Goal: Use online tool/utility: Use online tool/utility

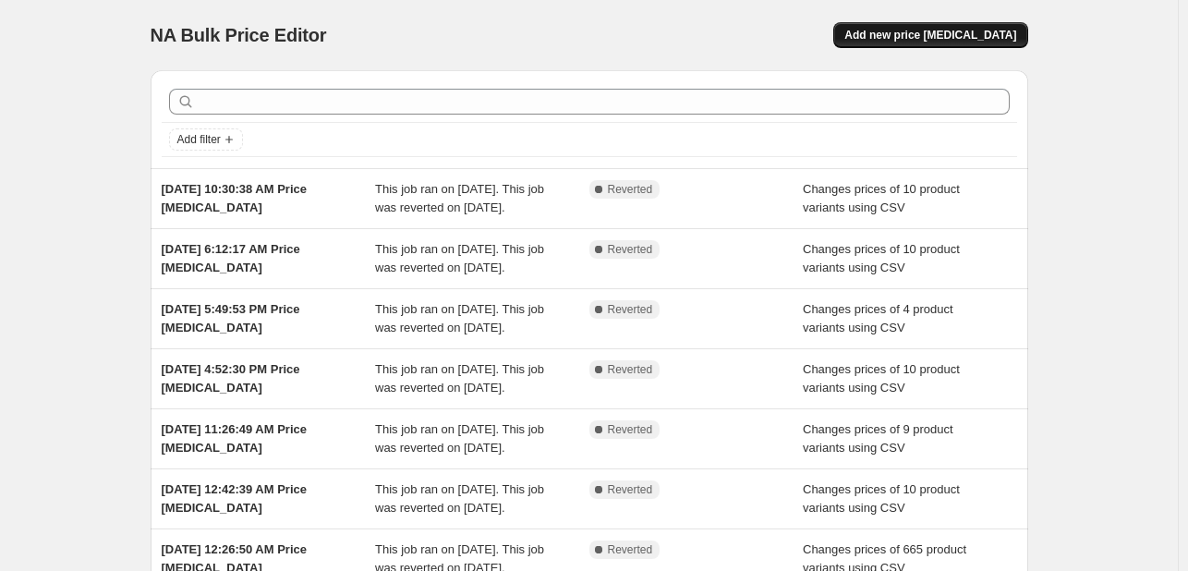
click at [897, 26] on button "Add new price change job" at bounding box center [930, 35] width 194 height 26
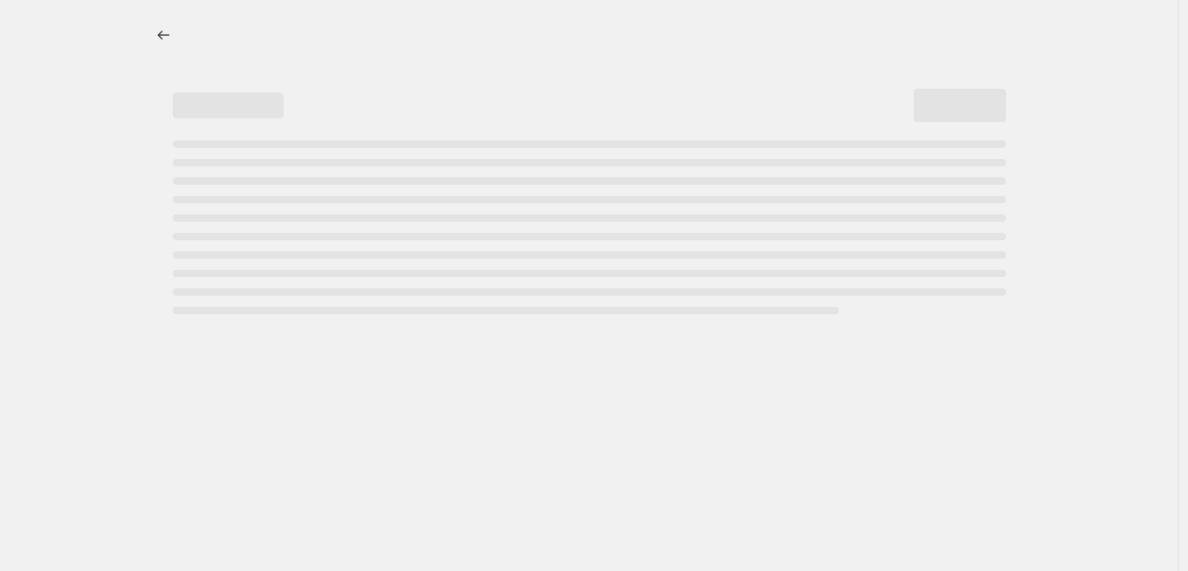
select select "percentage"
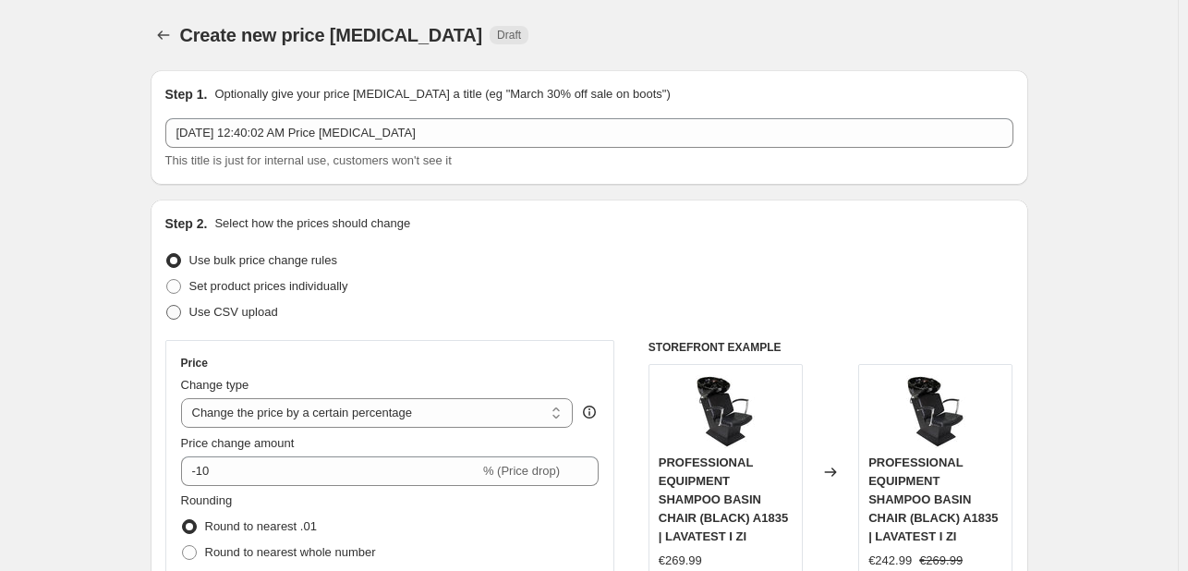
click at [265, 310] on span "Use CSV upload" at bounding box center [233, 312] width 89 height 14
click at [167, 306] on input "Use CSV upload" at bounding box center [166, 305] width 1 height 1
radio input "true"
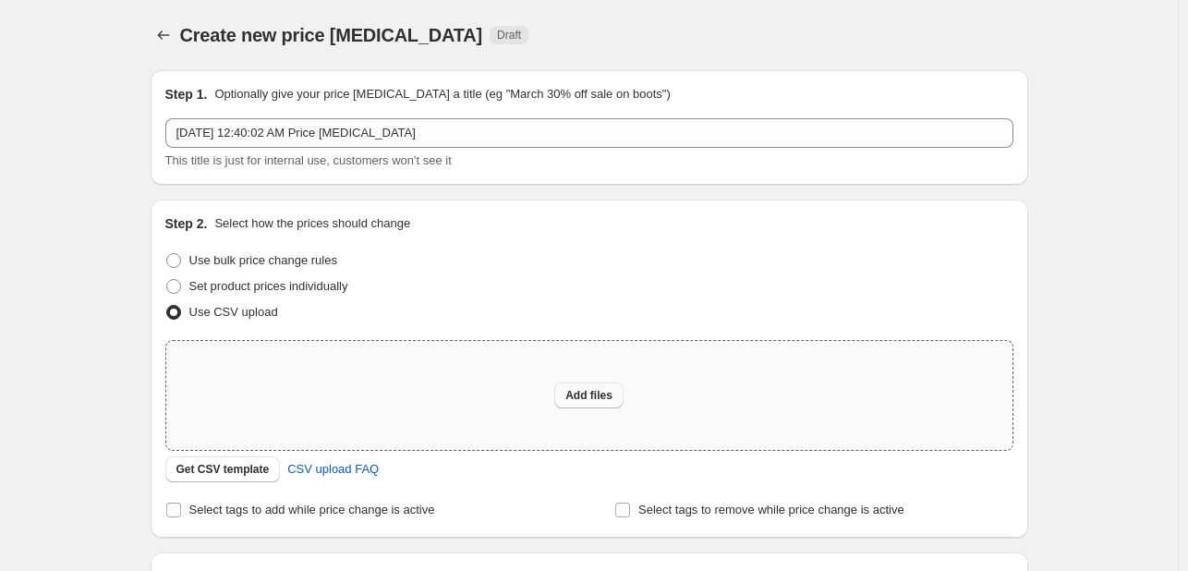
click at [595, 394] on span "Add files" at bounding box center [588, 395] width 47 height 15
type input "C:\fakepath\example_sku_csv.csv"
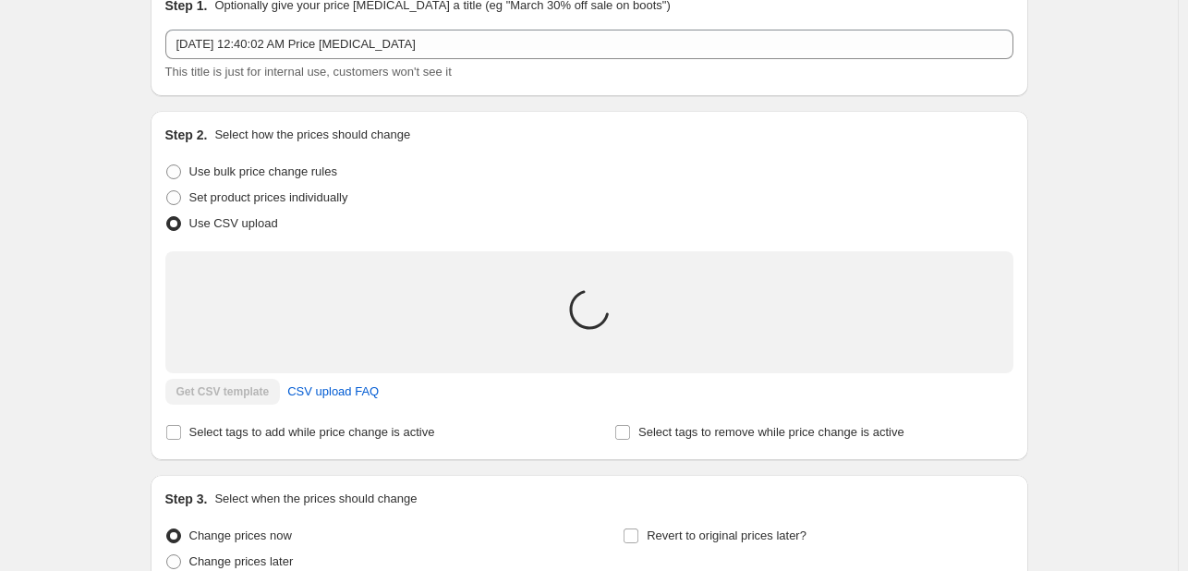
scroll to position [92, 0]
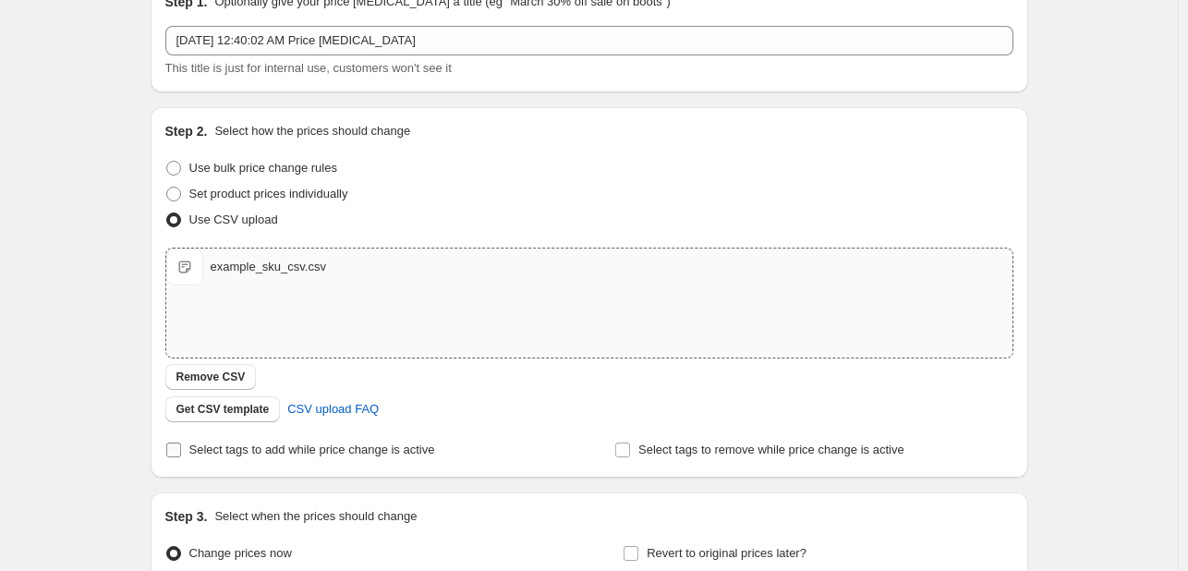
click at [379, 448] on span "Select tags to add while price change is active" at bounding box center [312, 450] width 246 height 14
click at [181, 448] on input "Select tags to add while price change is active" at bounding box center [173, 450] width 15 height 15
checkbox input "true"
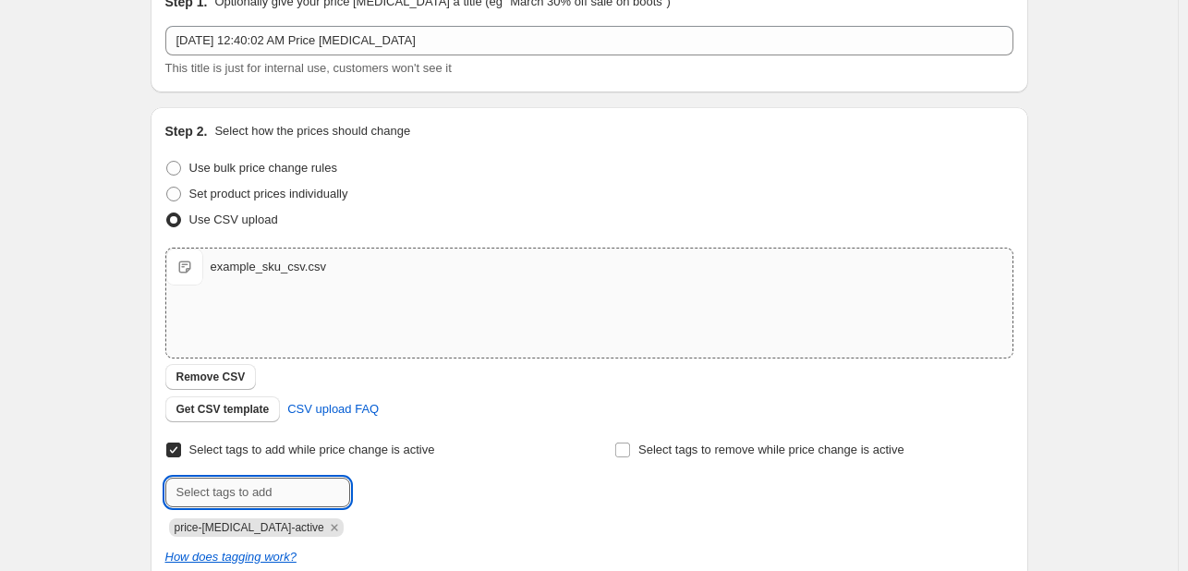
click at [322, 478] on input "text" at bounding box center [257, 493] width 185 height 30
type input "Oferta Mujore"
click at [165, 107] on button "Submit" at bounding box center [191, 116] width 53 height 19
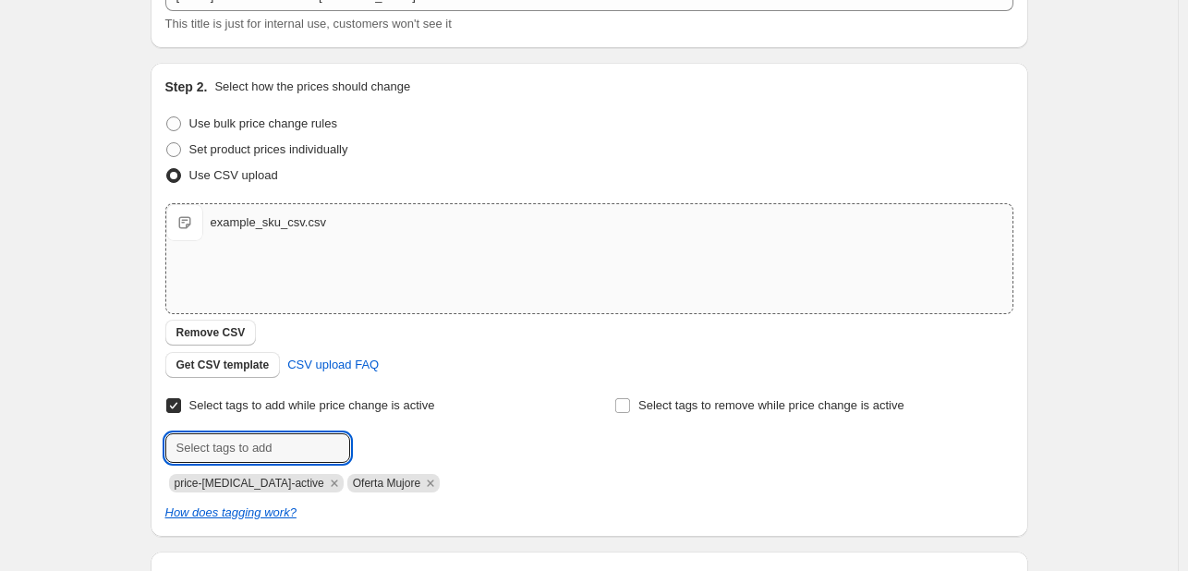
scroll to position [370, 0]
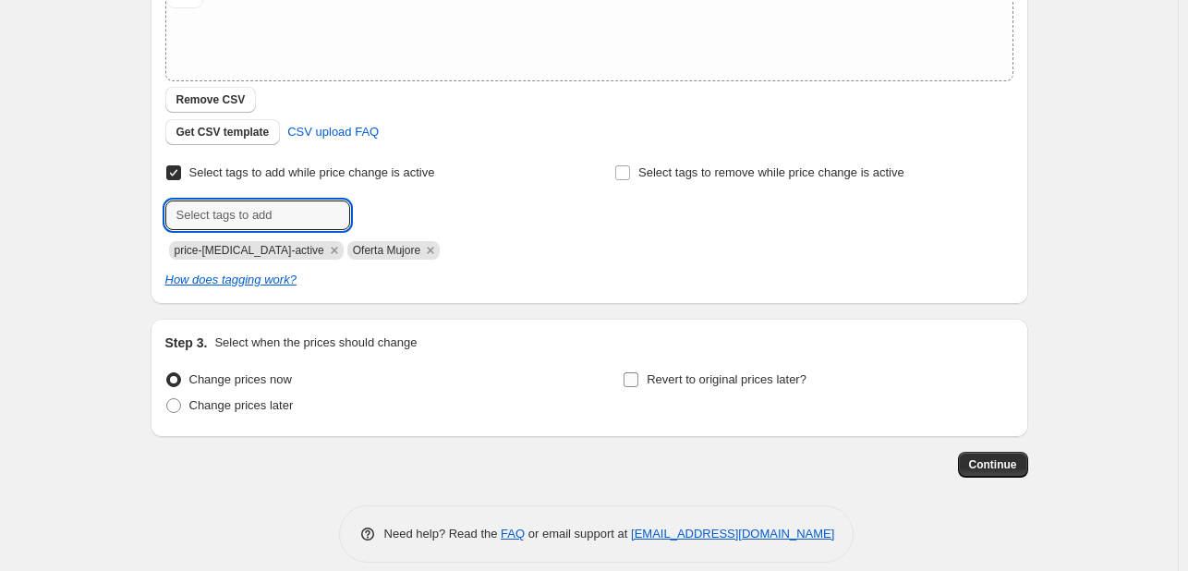
click at [718, 380] on span "Revert to original prices later?" at bounding box center [727, 379] width 160 height 14
click at [638, 380] on input "Revert to original prices later?" at bounding box center [631, 379] width 15 height 15
checkbox input "true"
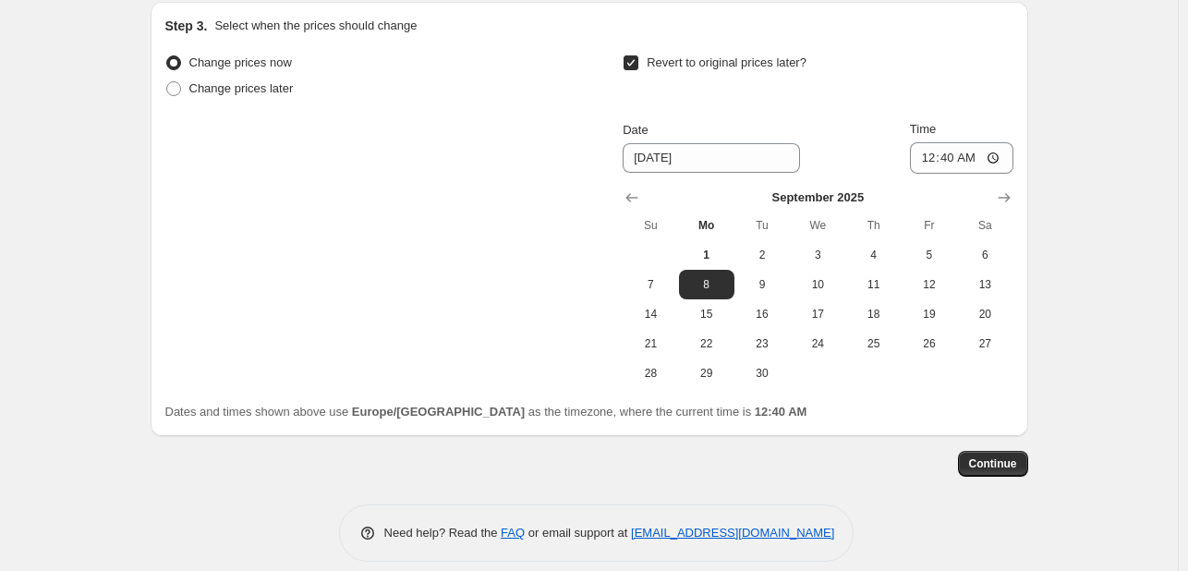
scroll to position [705, 0]
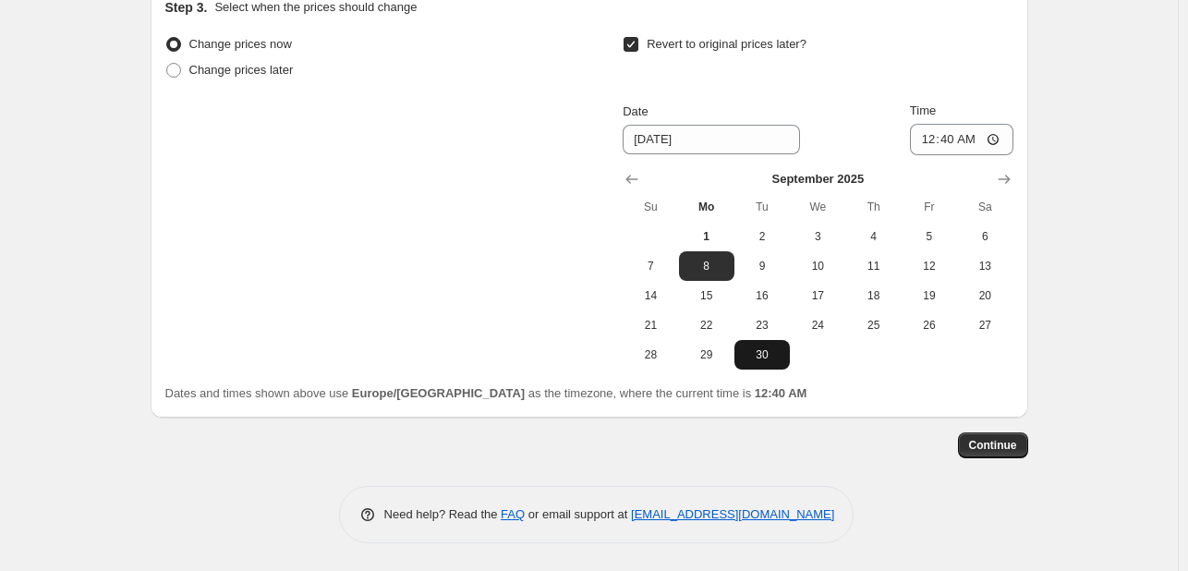
click at [780, 363] on button "30" at bounding box center [761, 355] width 55 height 30
type input "9/30/2025"
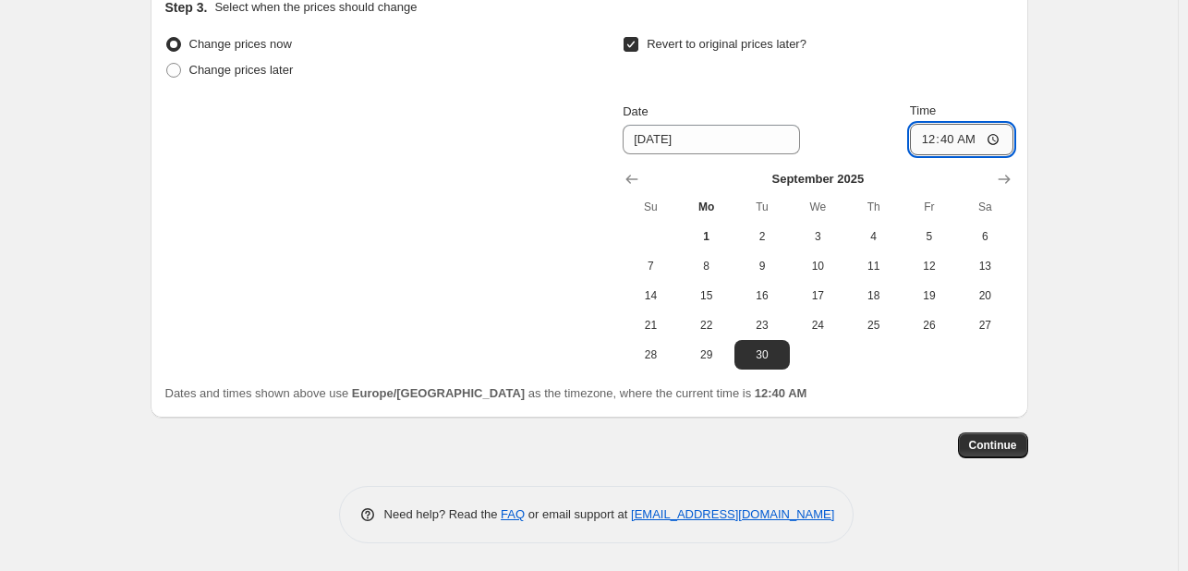
click at [931, 140] on input "00:40" at bounding box center [961, 139] width 103 height 31
type input "23:59"
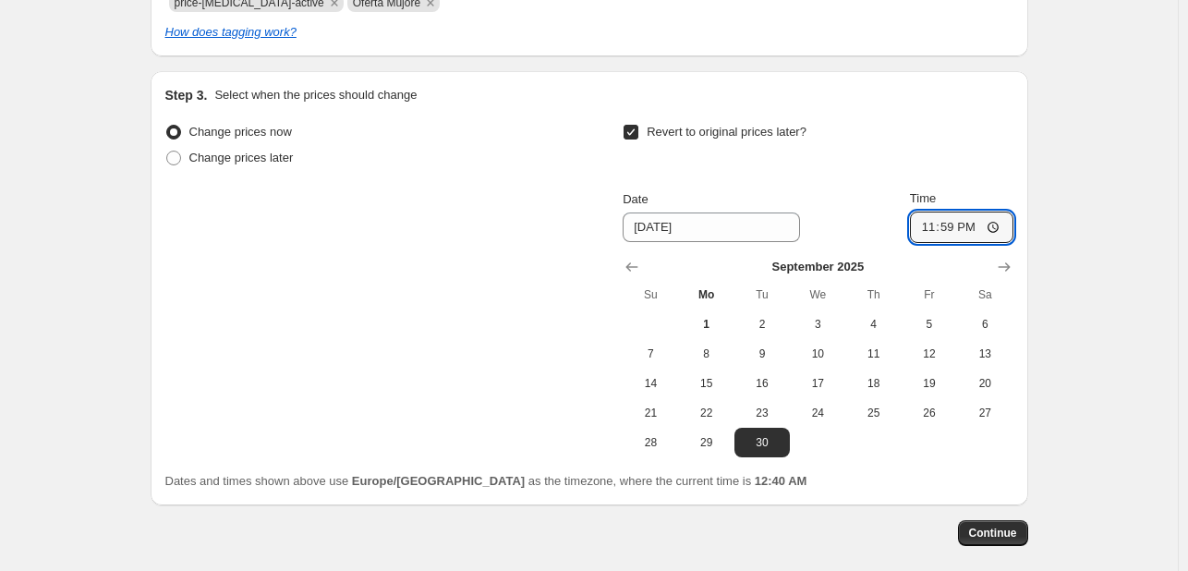
scroll to position [613, 0]
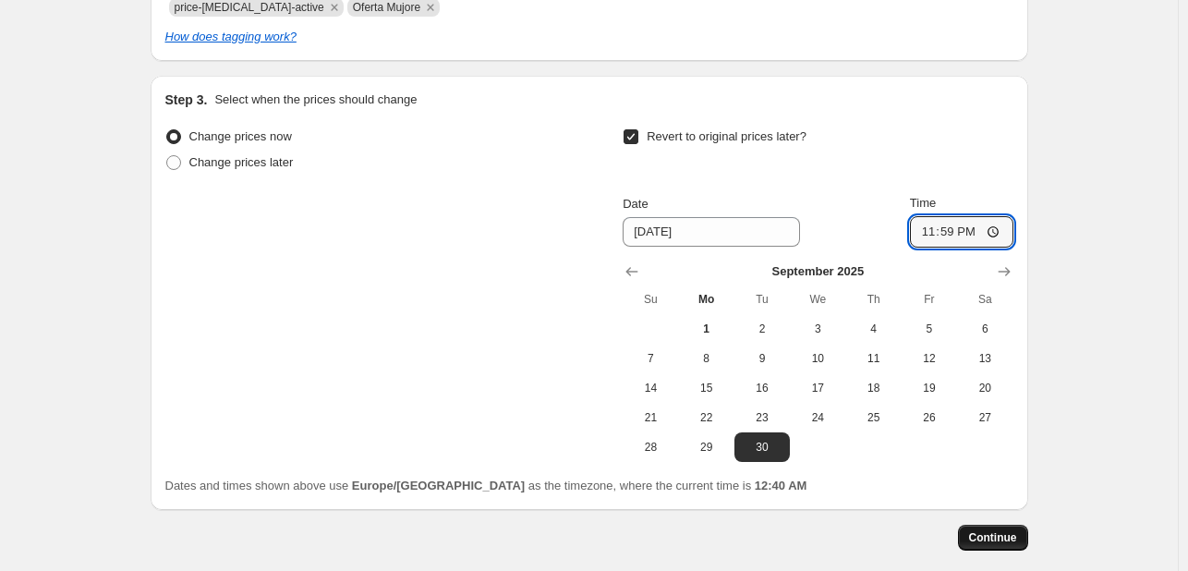
click at [997, 535] on span "Continue" at bounding box center [993, 537] width 48 height 15
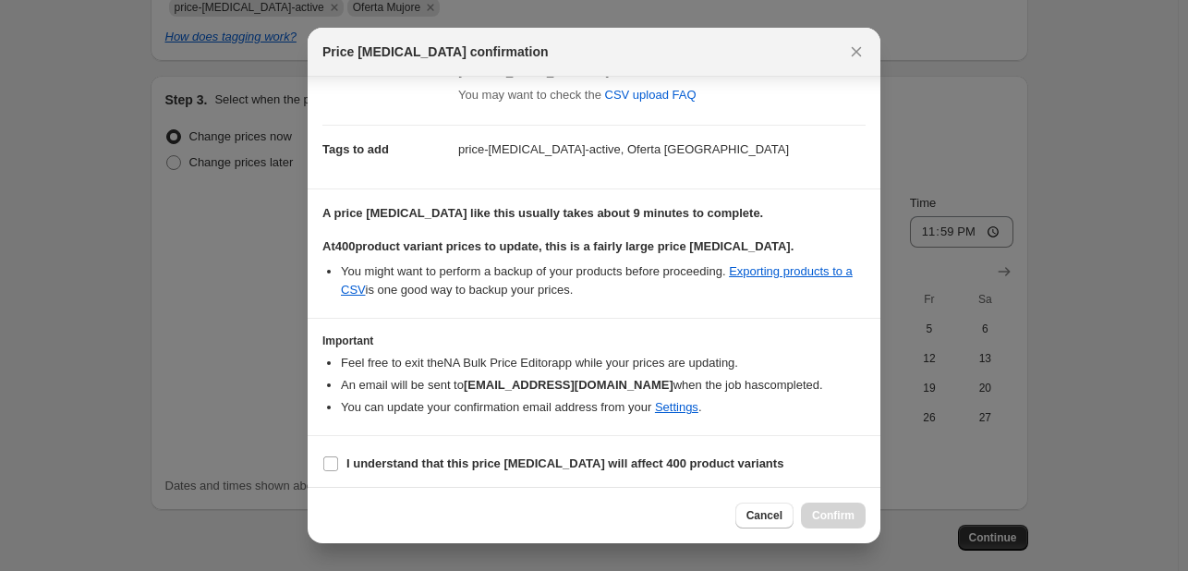
scroll to position [207, 0]
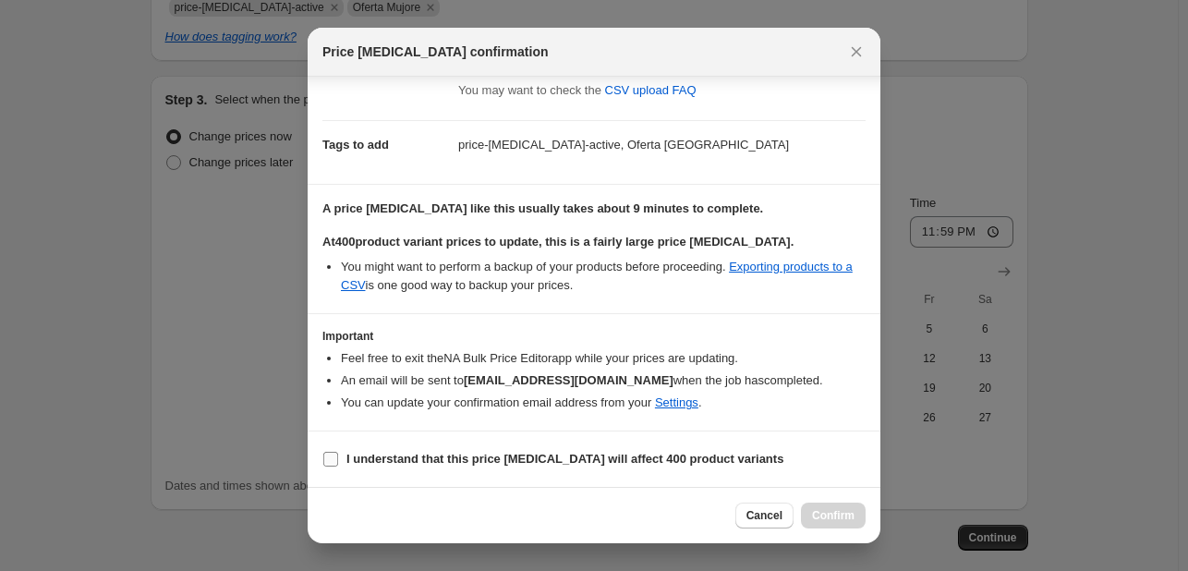
drag, startPoint x: 555, startPoint y: 461, endPoint x: 570, endPoint y: 467, distance: 15.8
click at [555, 461] on b "I understand that this price change job will affect 400 product variants" at bounding box center [564, 459] width 437 height 14
click at [338, 461] on input "I understand that this price change job will affect 400 product variants" at bounding box center [330, 459] width 15 height 15
checkbox input "true"
click at [862, 521] on button "Confirm" at bounding box center [833, 516] width 65 height 26
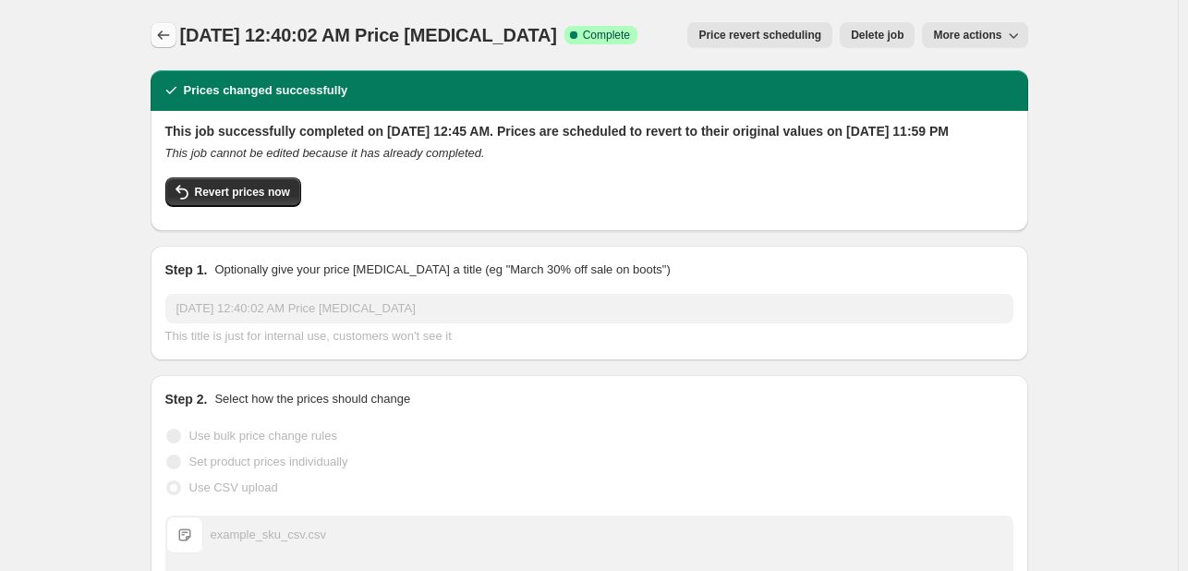
click at [173, 28] on icon "Price change jobs" at bounding box center [163, 35] width 18 height 18
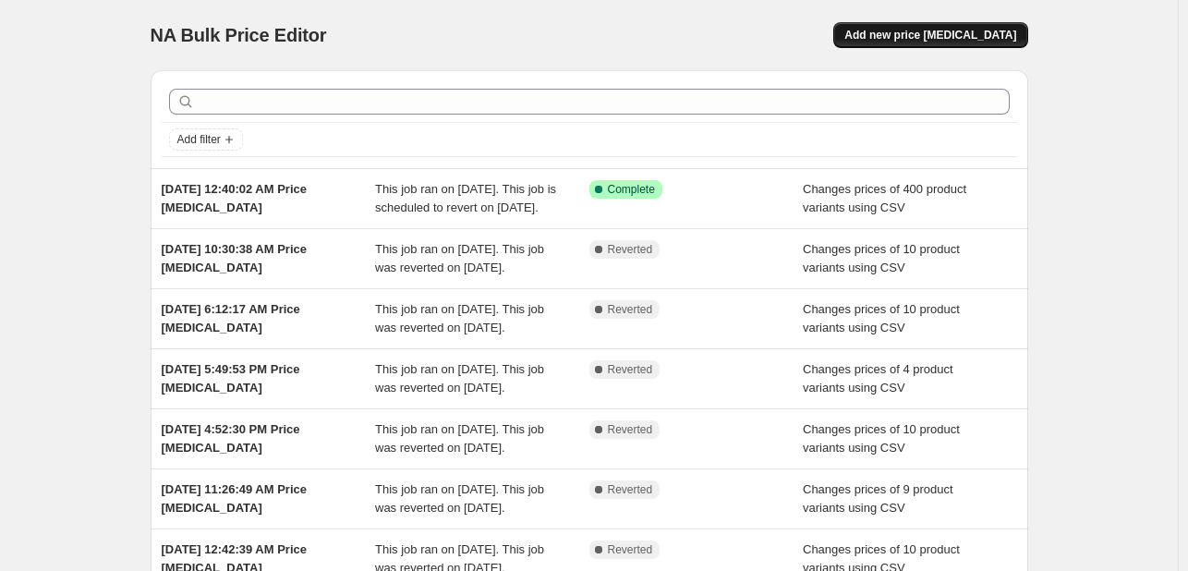
click at [956, 36] on span "Add new price change job" at bounding box center [930, 35] width 172 height 15
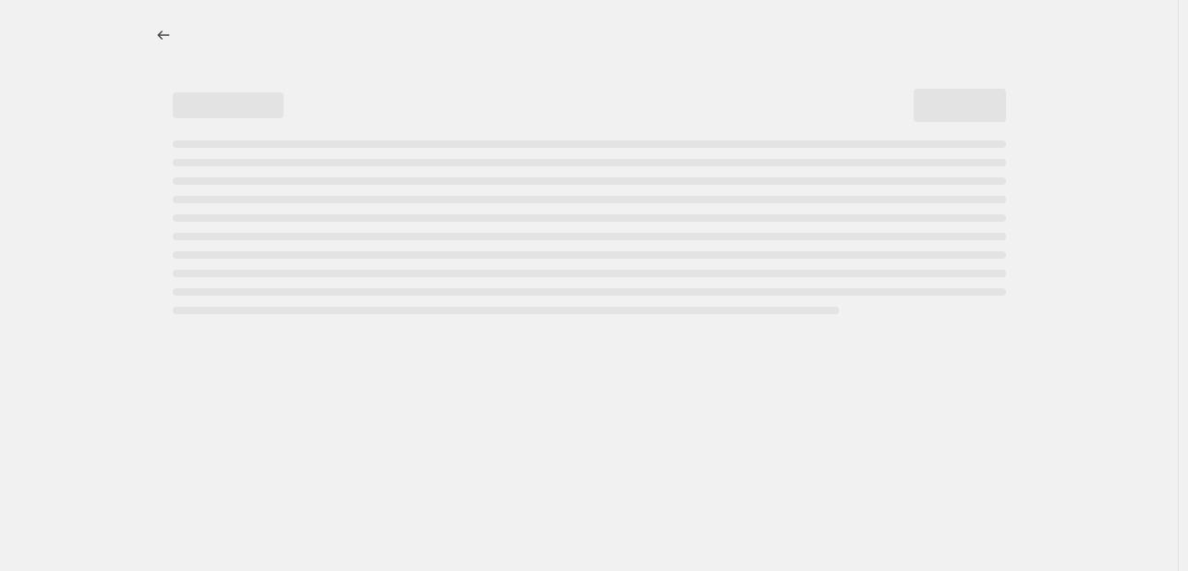
select select "percentage"
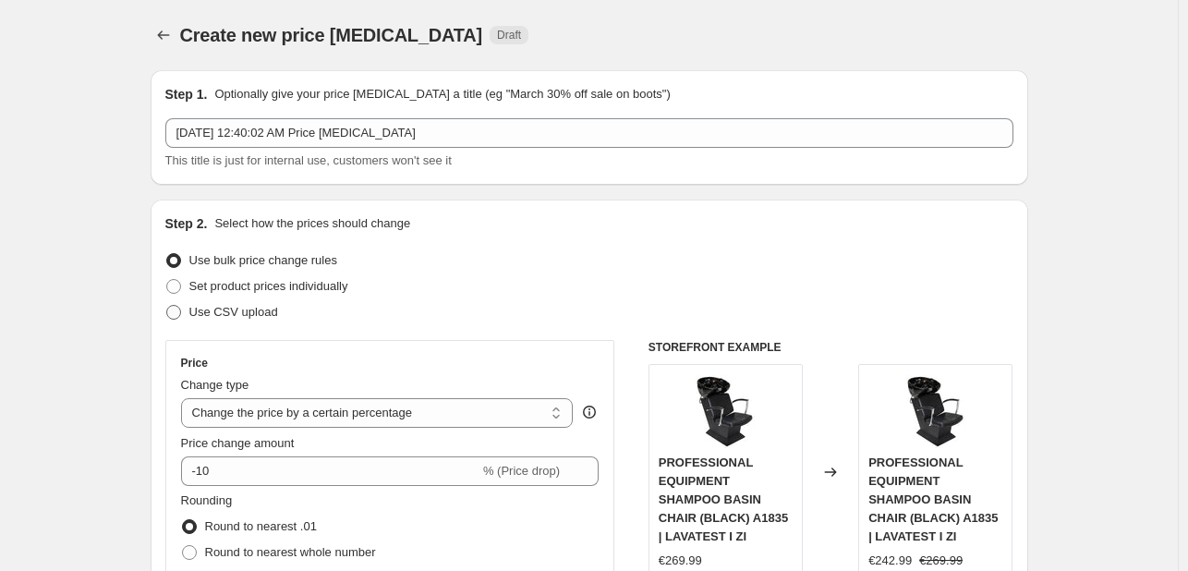
click at [250, 305] on span "Use CSV upload" at bounding box center [233, 312] width 89 height 14
click at [167, 305] on input "Use CSV upload" at bounding box center [166, 305] width 1 height 1
radio input "true"
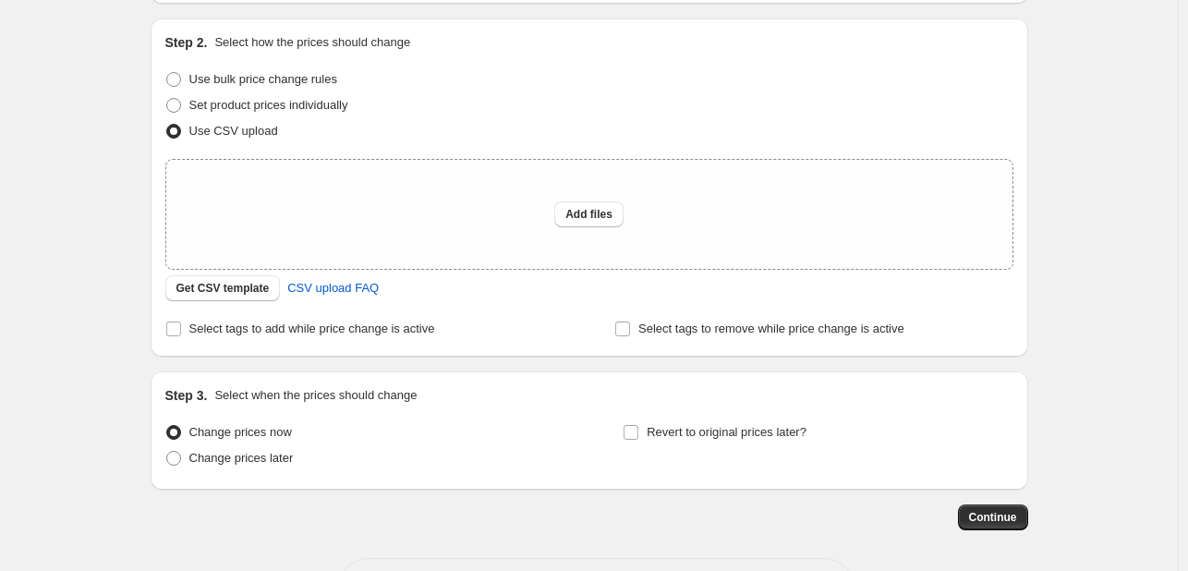
scroll to position [253, 0]
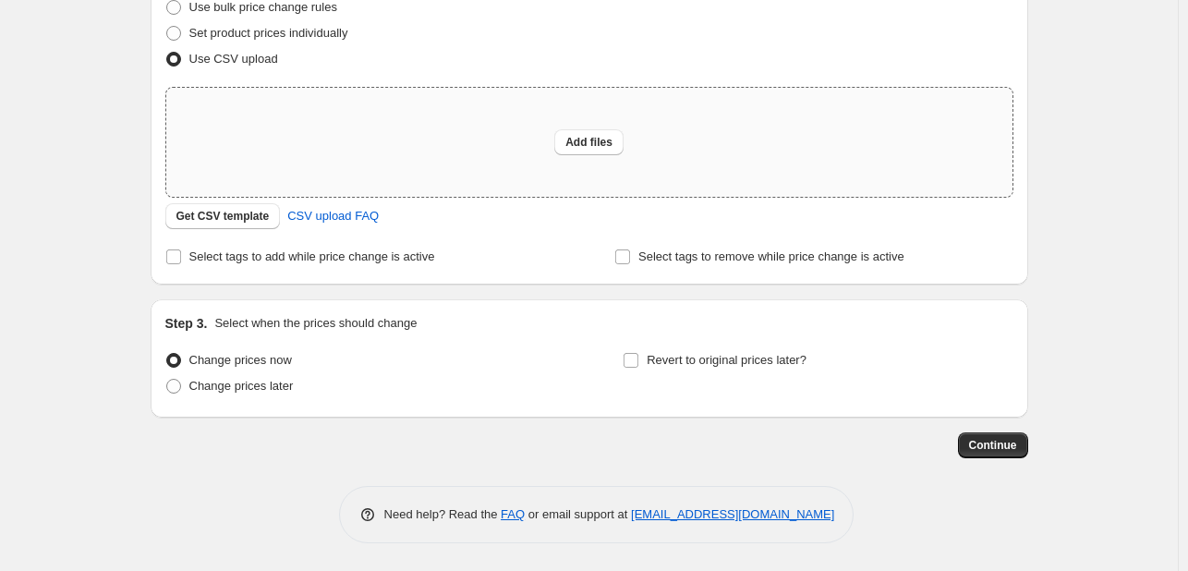
click at [598, 112] on div "Add files" at bounding box center [589, 142] width 846 height 109
type input "C:\fakepath\example_sku_csv.csv"
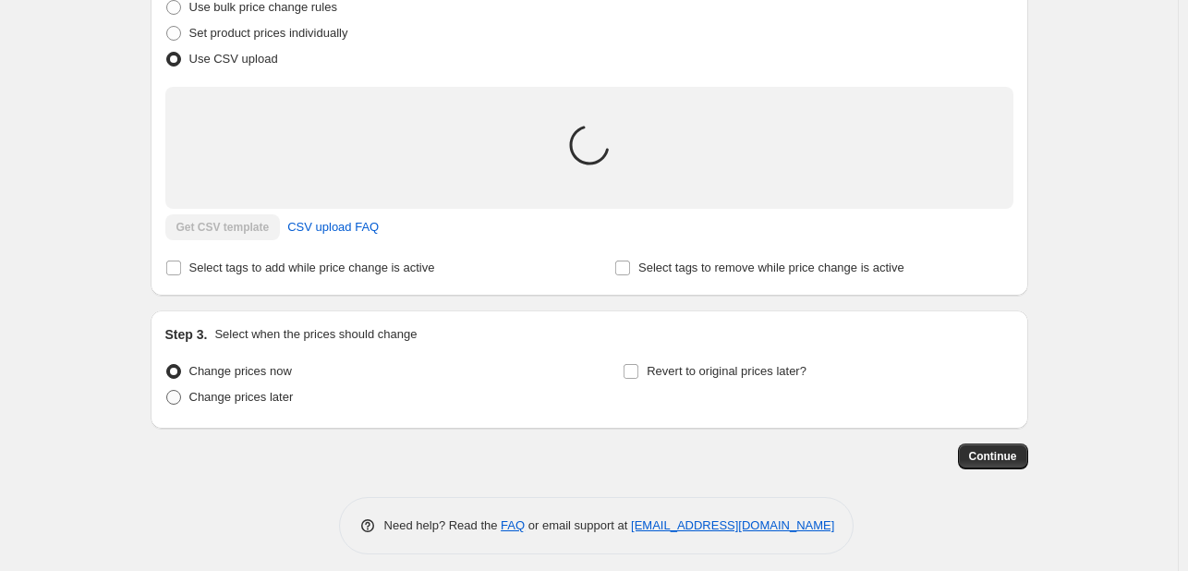
click at [270, 404] on span "Change prices later" at bounding box center [241, 397] width 104 height 18
click at [167, 391] on input "Change prices later" at bounding box center [166, 390] width 1 height 1
radio input "true"
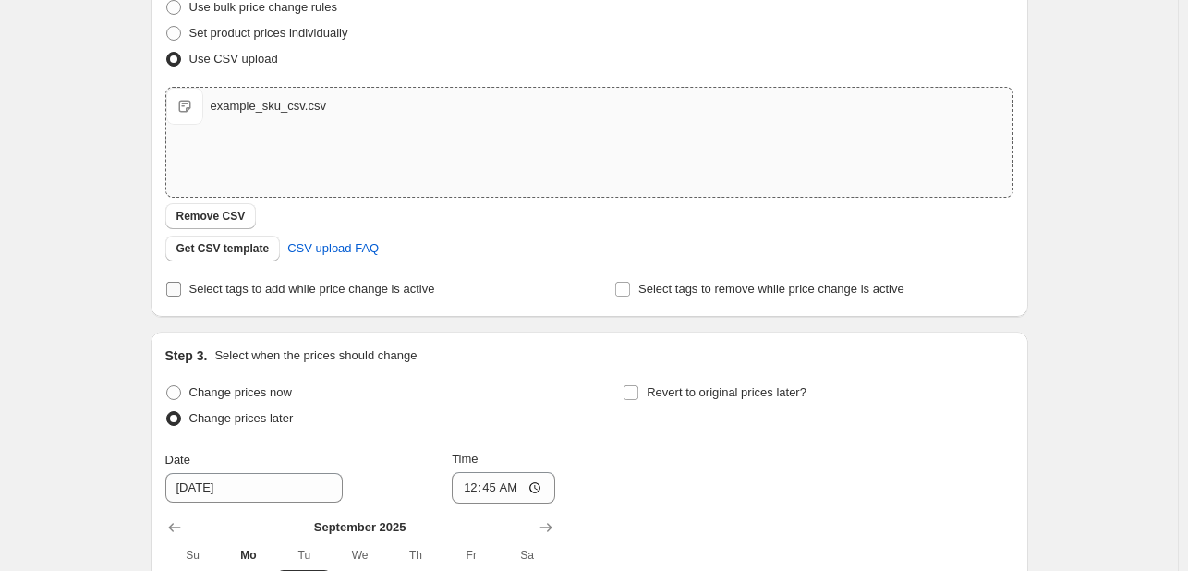
click at [335, 290] on span "Select tags to add while price change is active" at bounding box center [312, 289] width 246 height 14
click at [181, 290] on input "Select tags to add while price change is active" at bounding box center [173, 289] width 15 height 15
checkbox input "true"
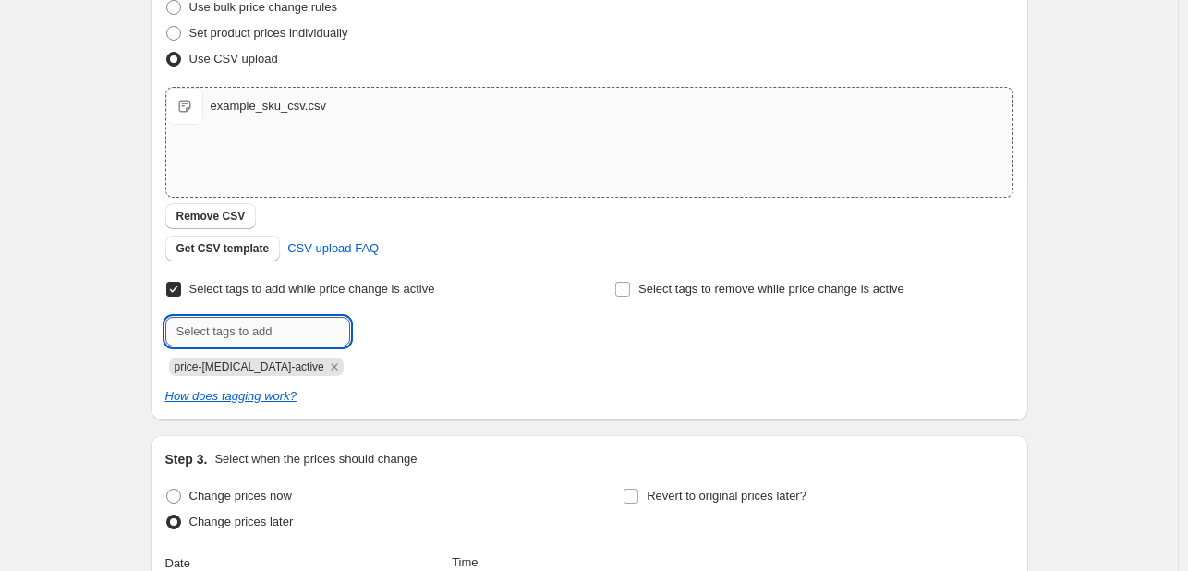
click at [302, 336] on input "text" at bounding box center [257, 332] width 185 height 30
type input "Oferta e parfumave"
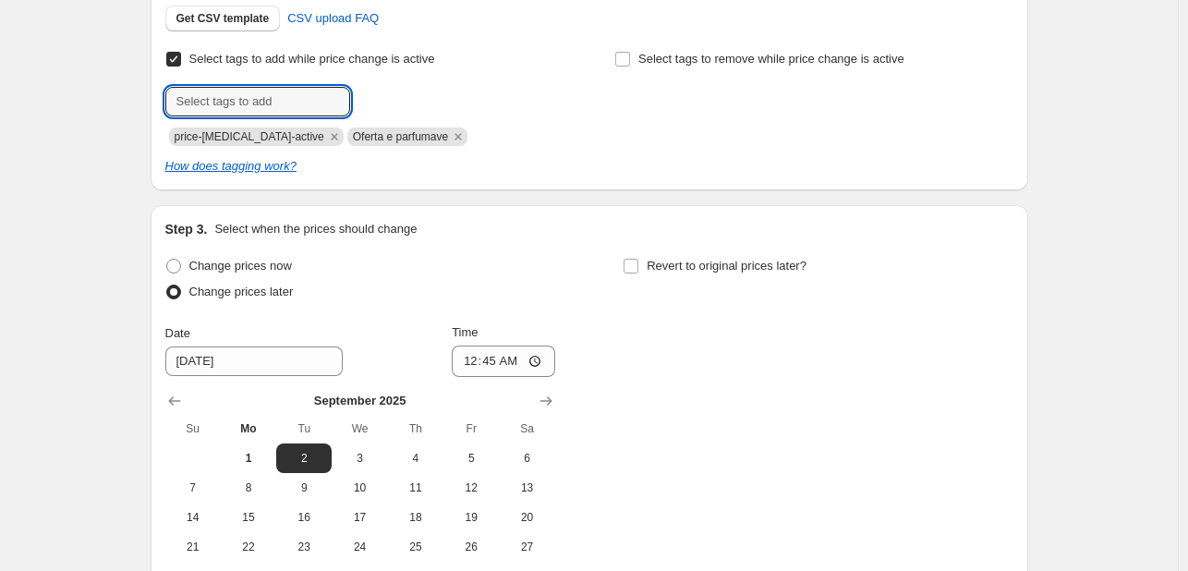
scroll to position [530, 0]
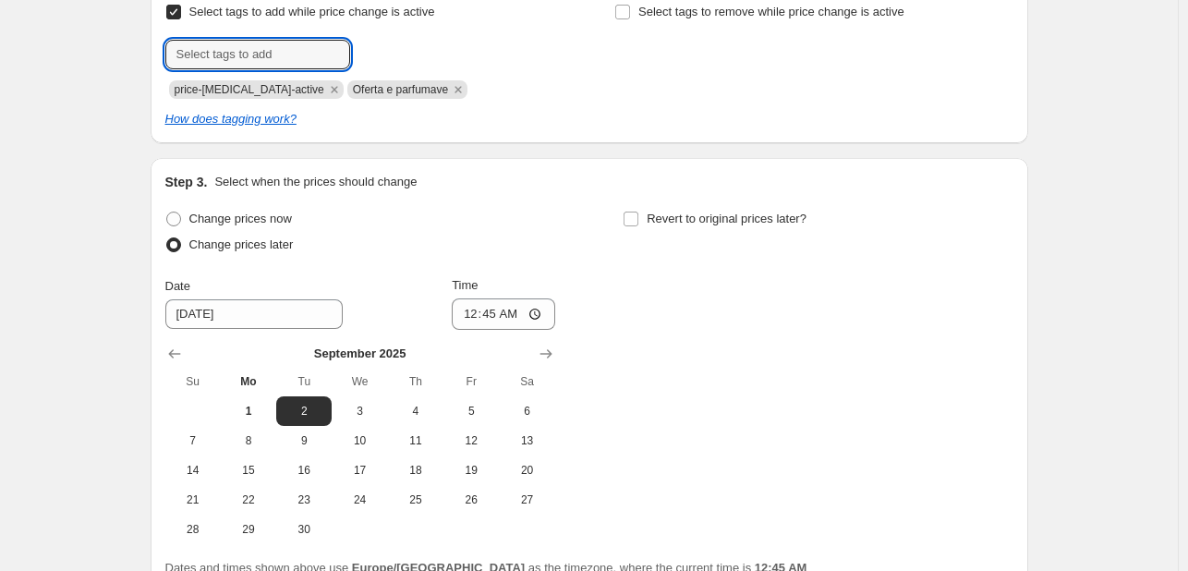
click at [743, 199] on div "Step 3. Select when the prices should change Change prices now Change prices la…" at bounding box center [589, 375] width 848 height 405
click at [738, 212] on span "Revert to original prices later?" at bounding box center [727, 219] width 160 height 14
click at [638, 212] on input "Revert to original prices later?" at bounding box center [631, 219] width 15 height 15
checkbox input "true"
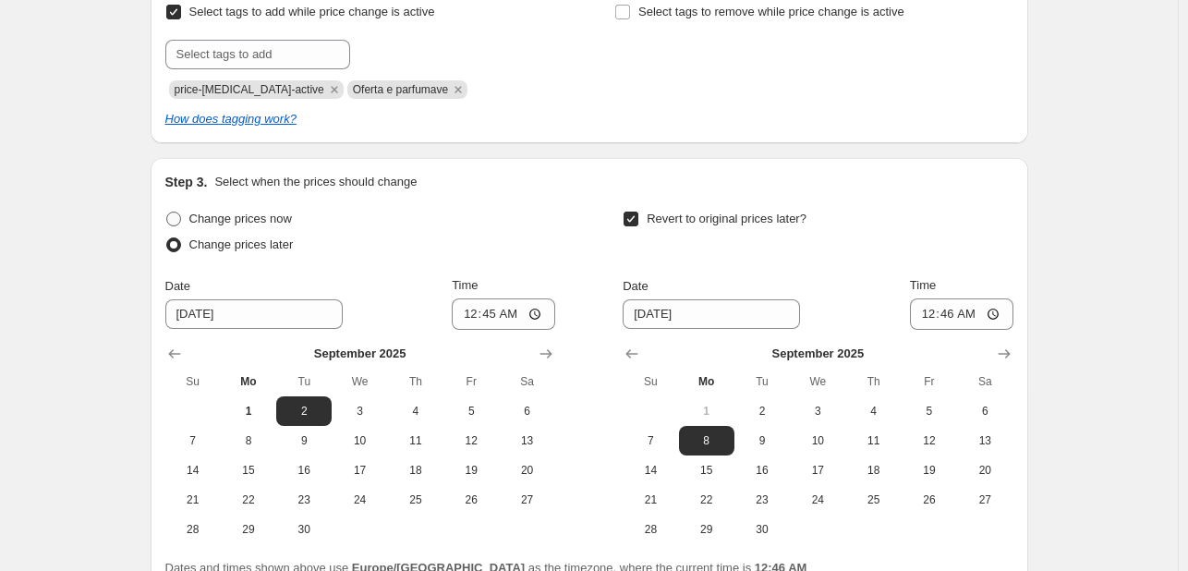
click at [292, 225] on span "Change prices now" at bounding box center [240, 219] width 103 height 18
click at [167, 212] on input "Change prices now" at bounding box center [166, 212] width 1 height 1
radio input "true"
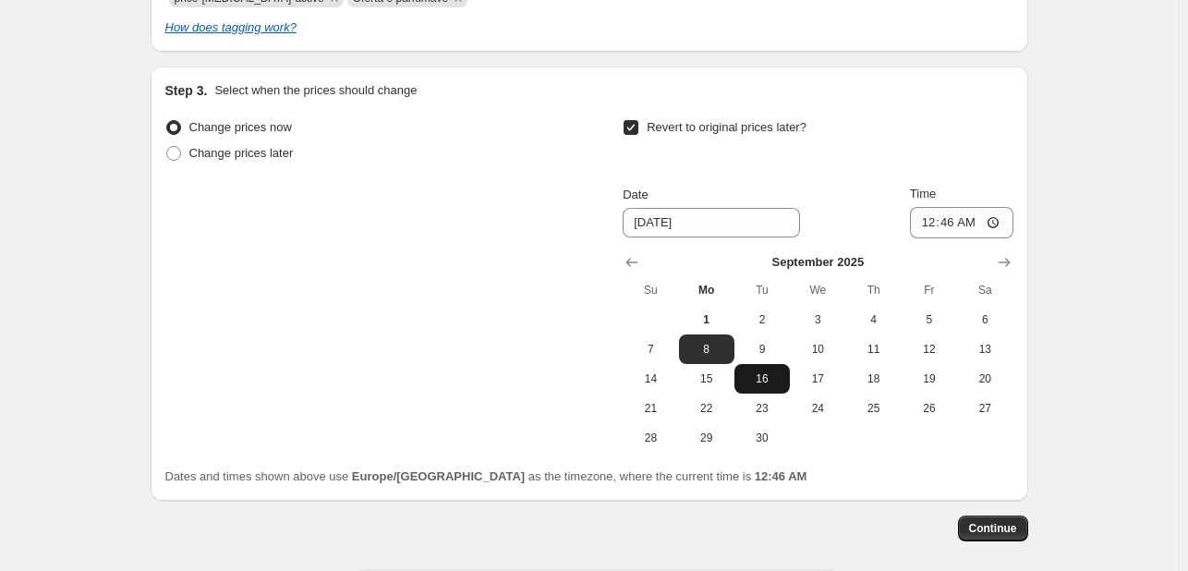
scroll to position [623, 0]
drag, startPoint x: 762, startPoint y: 437, endPoint x: 786, endPoint y: 420, distance: 29.2
click at [762, 437] on span "30" at bounding box center [762, 437] width 41 height 15
type input "9/30/2025"
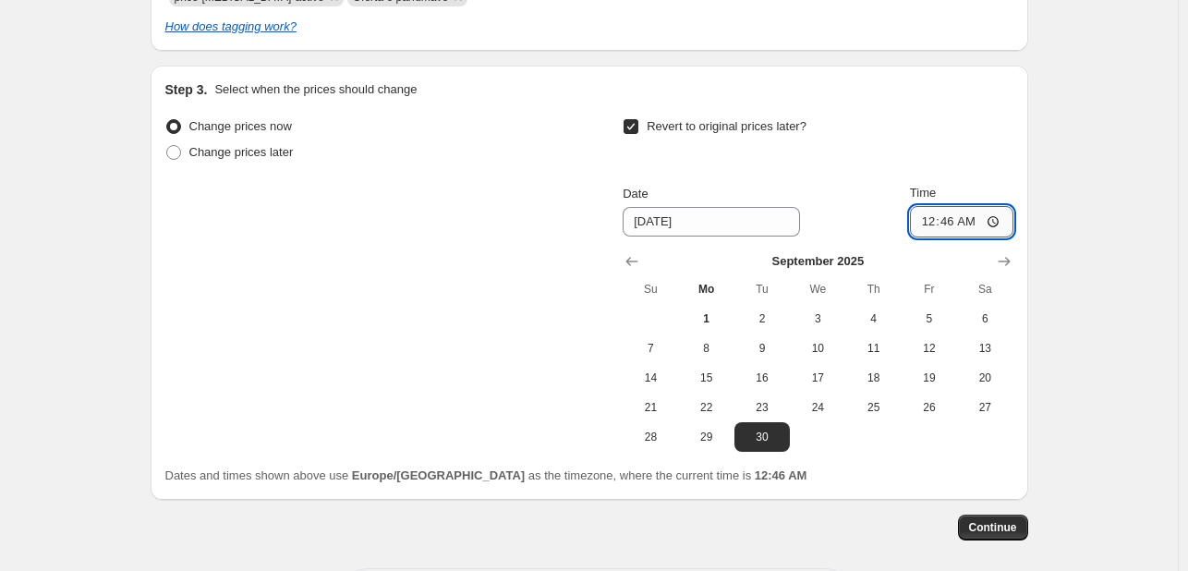
click at [940, 223] on input "00:46" at bounding box center [961, 221] width 103 height 31
click at [932, 223] on input "00:01" at bounding box center [961, 221] width 103 height 31
type input "23:59"
click at [993, 533] on span "Continue" at bounding box center [993, 527] width 48 height 15
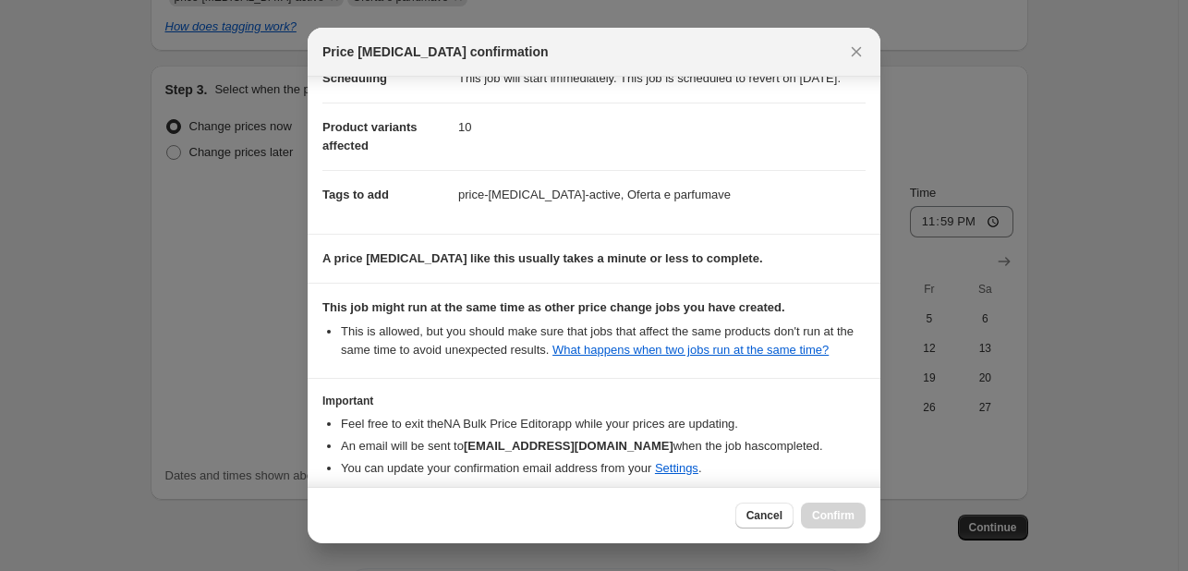
scroll to position [175, 0]
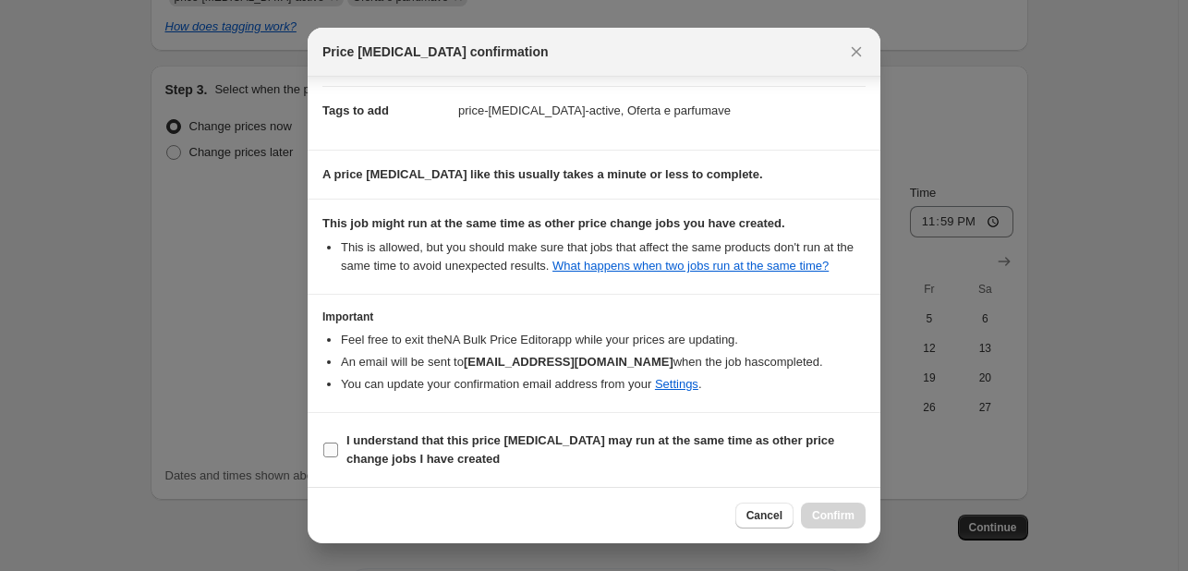
click at [450, 451] on b "I understand that this price change job may run at the same time as other price…" at bounding box center [590, 449] width 488 height 32
click at [338, 451] on input "I understand that this price change job may run at the same time as other price…" at bounding box center [330, 450] width 15 height 15
checkbox input "true"
click at [835, 511] on span "Confirm" at bounding box center [833, 515] width 42 height 15
